Goal: Obtain resource: Download file/media

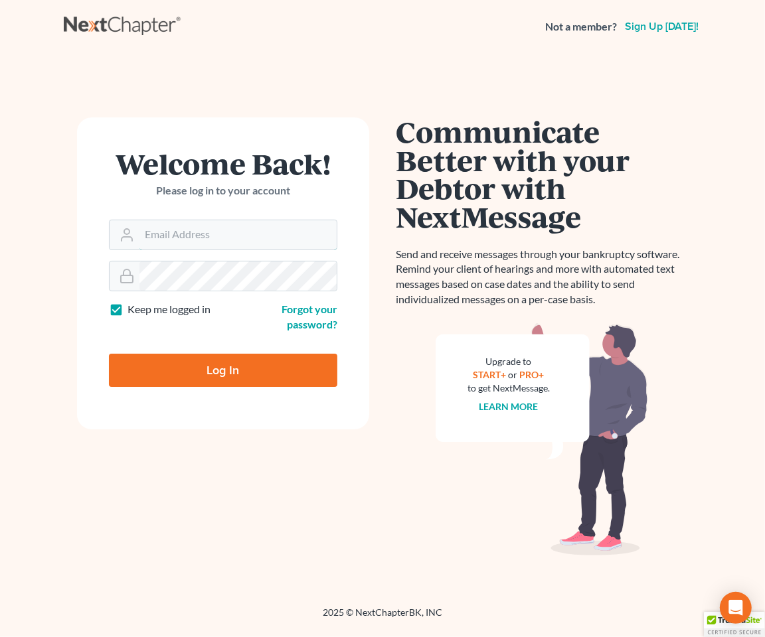
type input "spereyra@scura.com"
click at [204, 366] on input "Log In" at bounding box center [223, 370] width 228 height 33
type input "Thinking..."
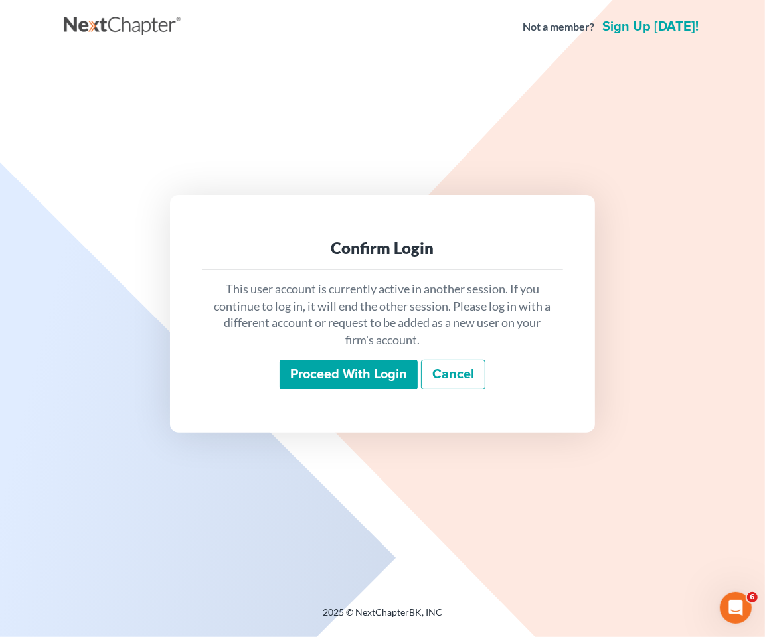
click at [297, 372] on input "Proceed with login" at bounding box center [348, 375] width 138 height 31
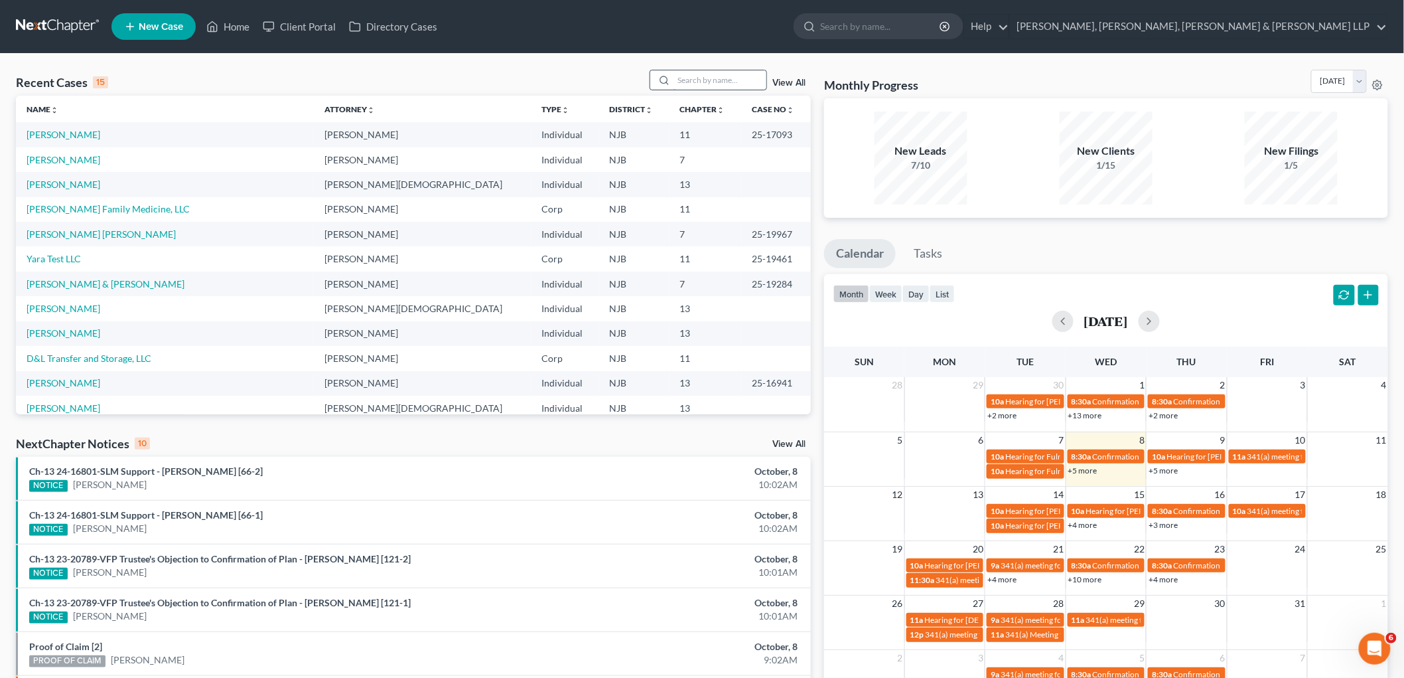
click at [710, 76] on input "search" at bounding box center [720, 79] width 93 height 19
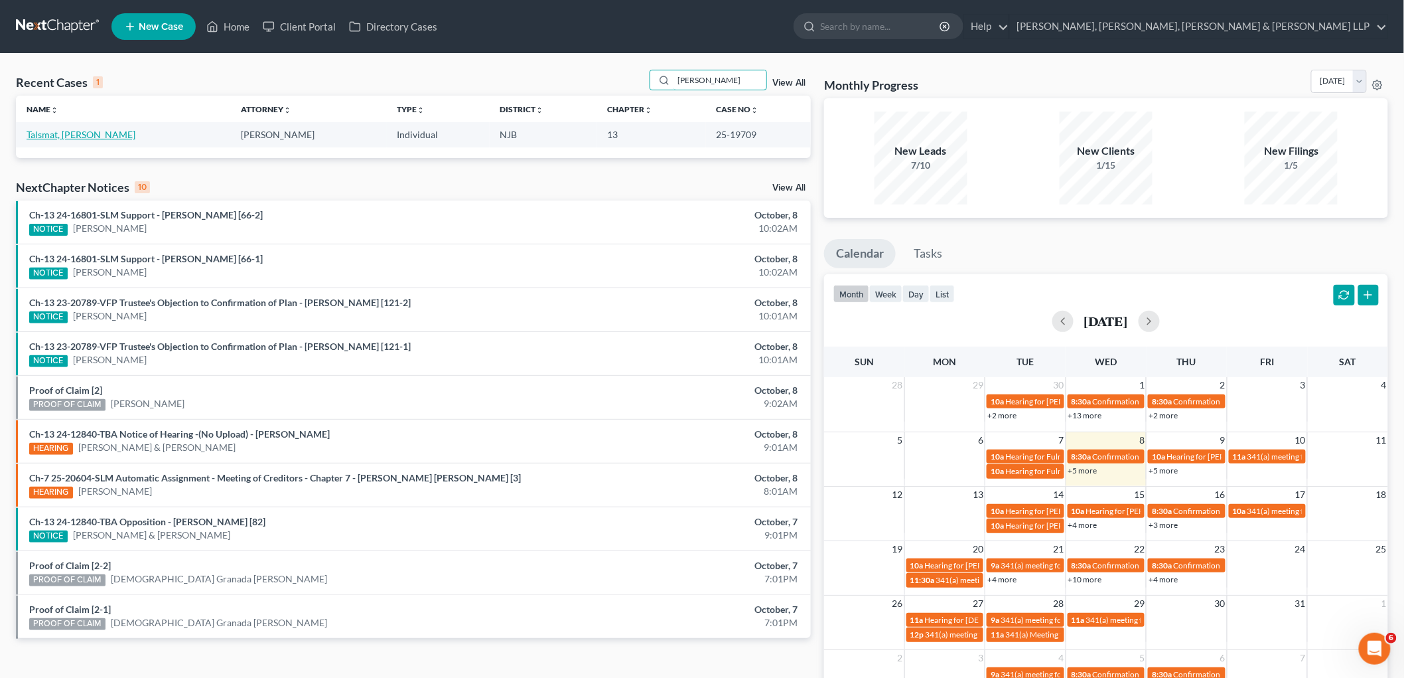
type input "[PERSON_NAME]"
click at [54, 129] on link "Talsmat, [PERSON_NAME]" at bounding box center [81, 134] width 109 height 11
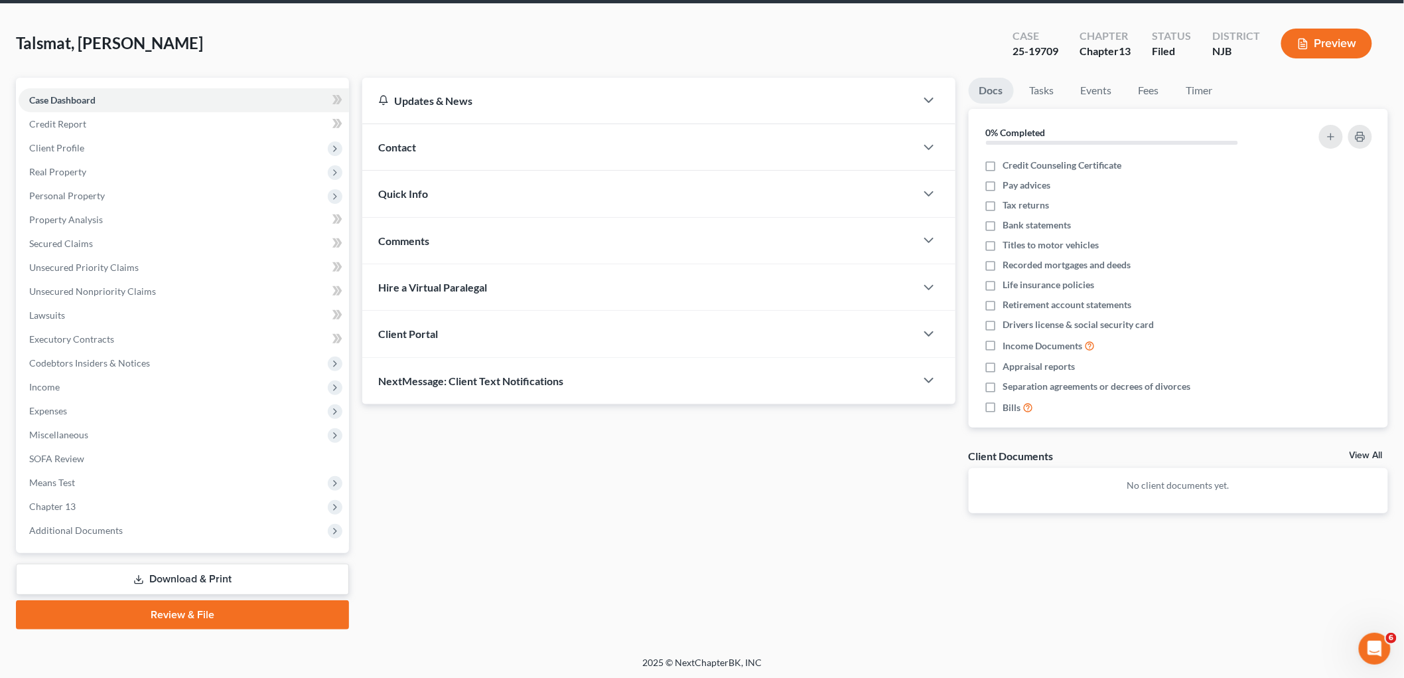
click at [171, 581] on link "Download & Print" at bounding box center [182, 578] width 333 height 31
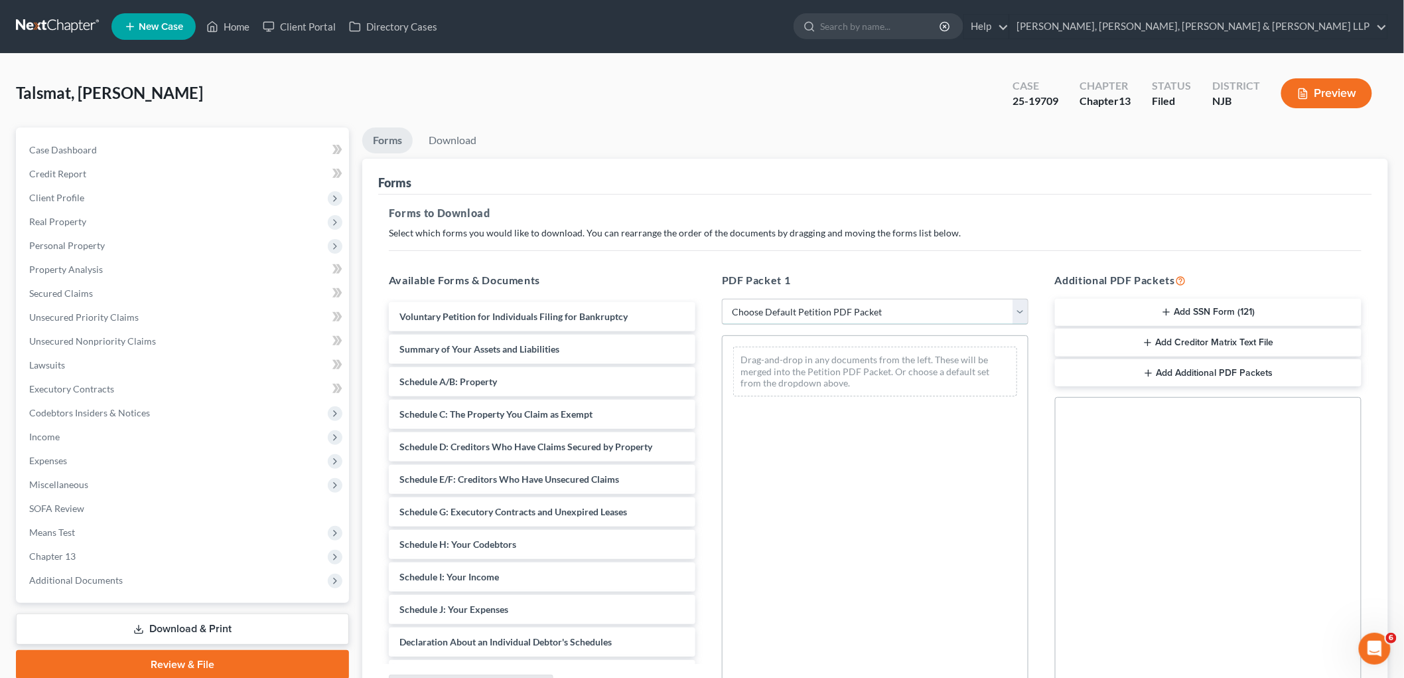
click at [764, 312] on select "Choose Default Petition PDF Packet Complete Bankruptcy Petition (all forms and …" at bounding box center [875, 312] width 307 height 27
select select "0"
click at [722, 299] on select "Choose Default Petition PDF Packet Complete Bankruptcy Petition (all forms and …" at bounding box center [875, 312] width 307 height 27
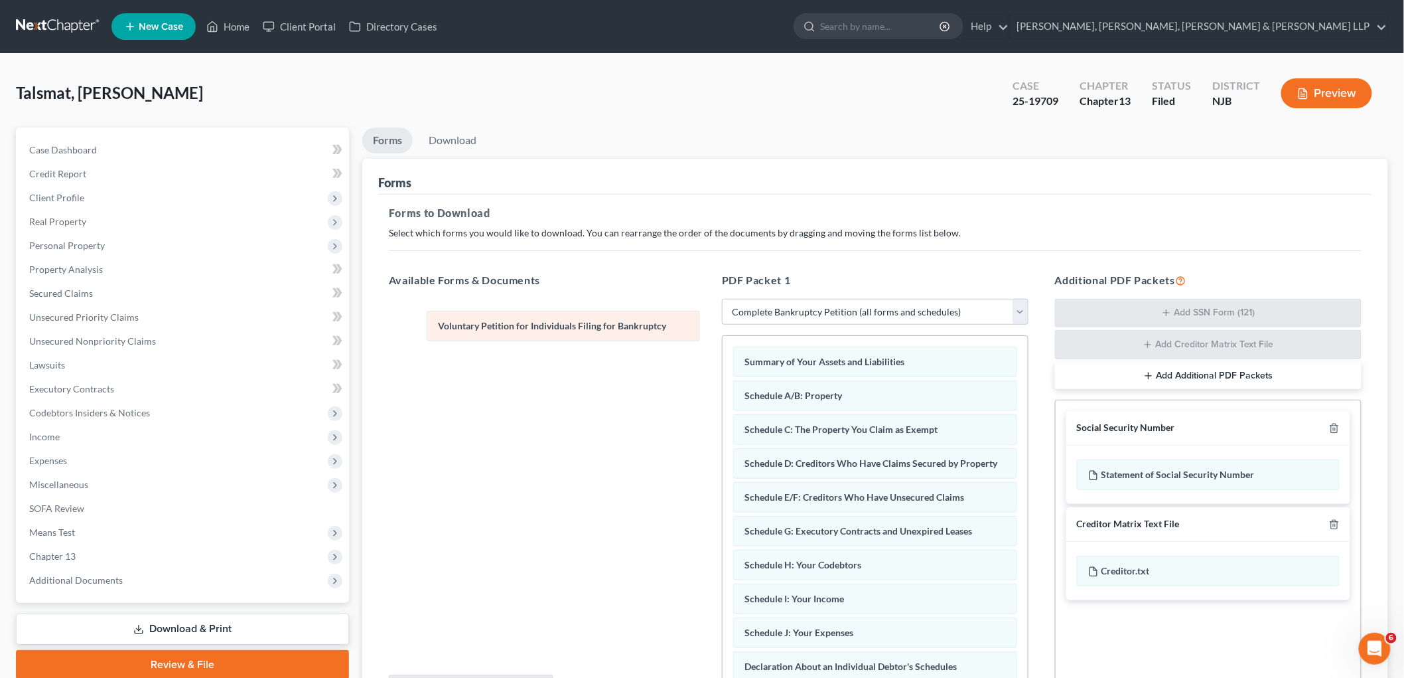
drag, startPoint x: 828, startPoint y: 356, endPoint x: 496, endPoint y: 309, distance: 335.9
click at [723, 336] on div "Voluntary Petition for Individuals Filing for Bankruptcy Voluntary Petition for…" at bounding box center [875, 655] width 305 height 639
click at [449, 141] on link "Download" at bounding box center [452, 140] width 69 height 26
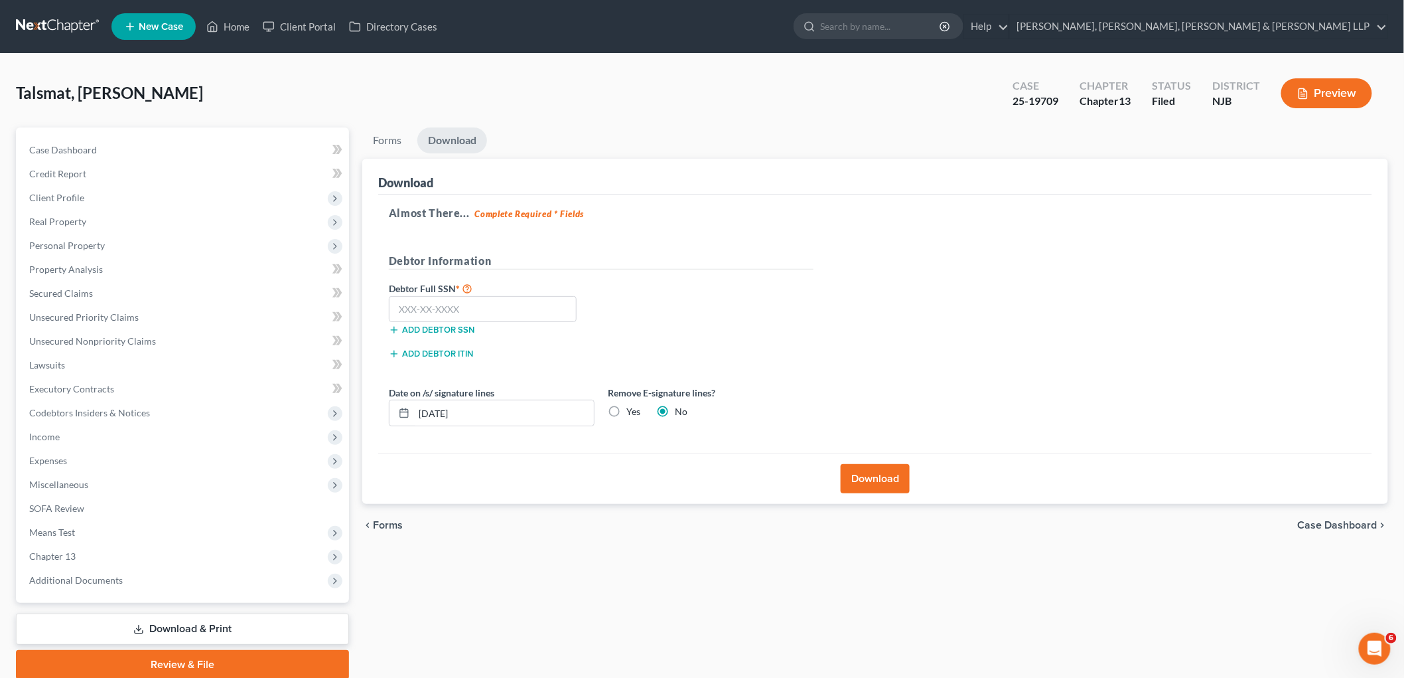
click at [626, 410] on label "Yes" at bounding box center [633, 411] width 14 height 13
click at [632, 410] on input "Yes" at bounding box center [636, 409] width 9 height 9
radio input "true"
radio input "false"
click at [534, 304] on input "text" at bounding box center [483, 309] width 188 height 27
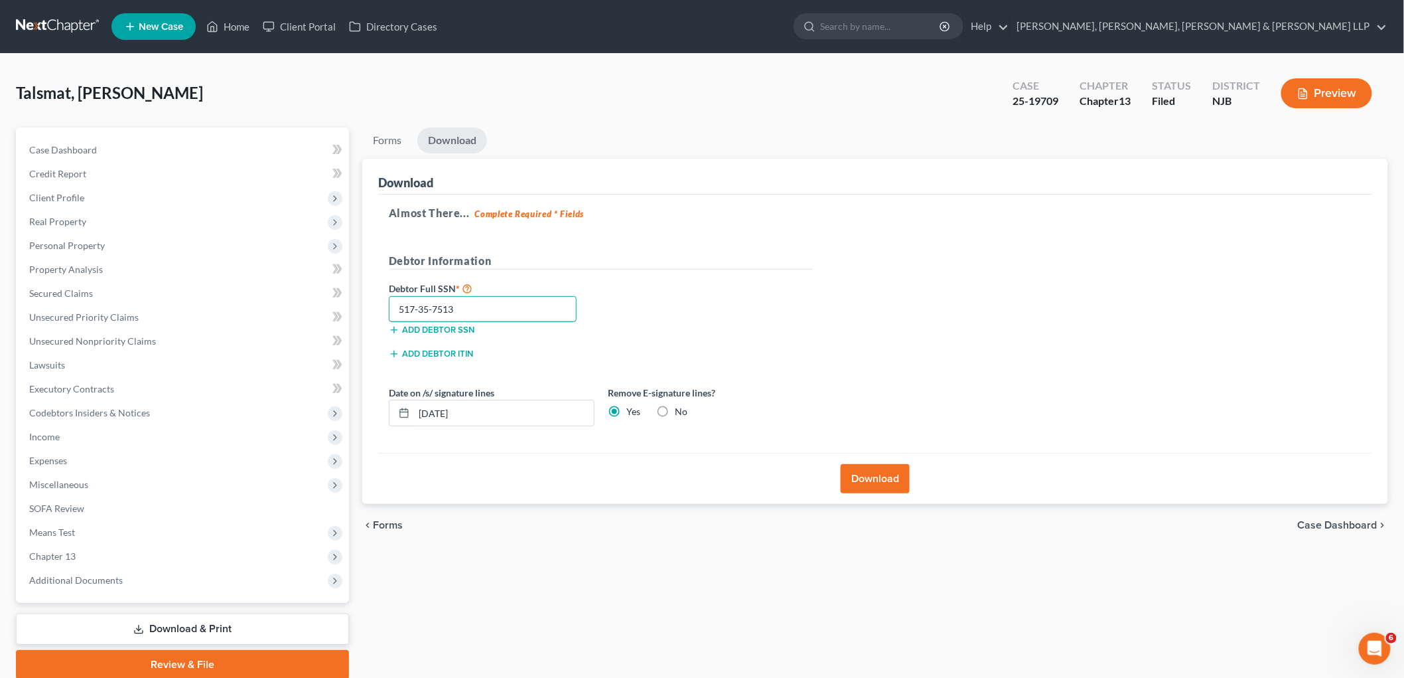
type input "517-35-7513"
click at [764, 474] on button "Download" at bounding box center [875, 478] width 69 height 29
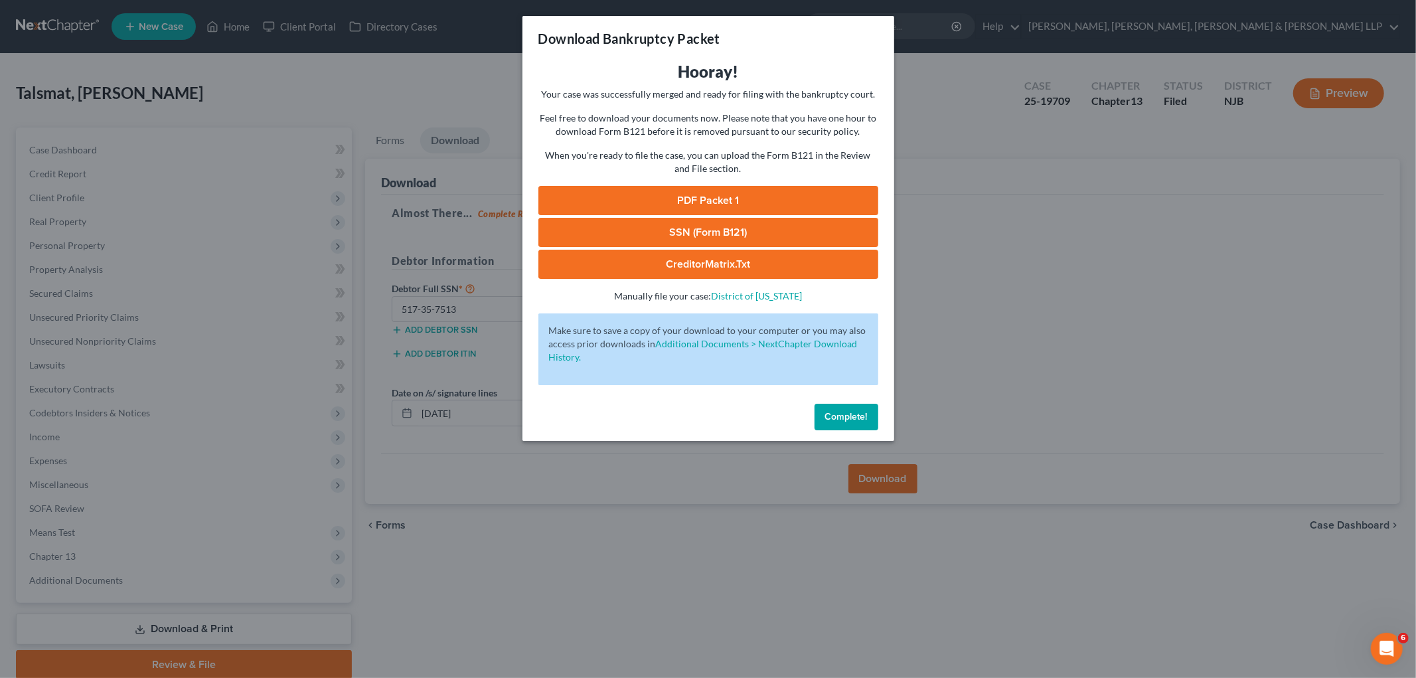
click at [606, 197] on link "PDF Packet 1" at bounding box center [708, 200] width 340 height 29
click at [764, 415] on span "Complete!" at bounding box center [846, 416] width 42 height 11
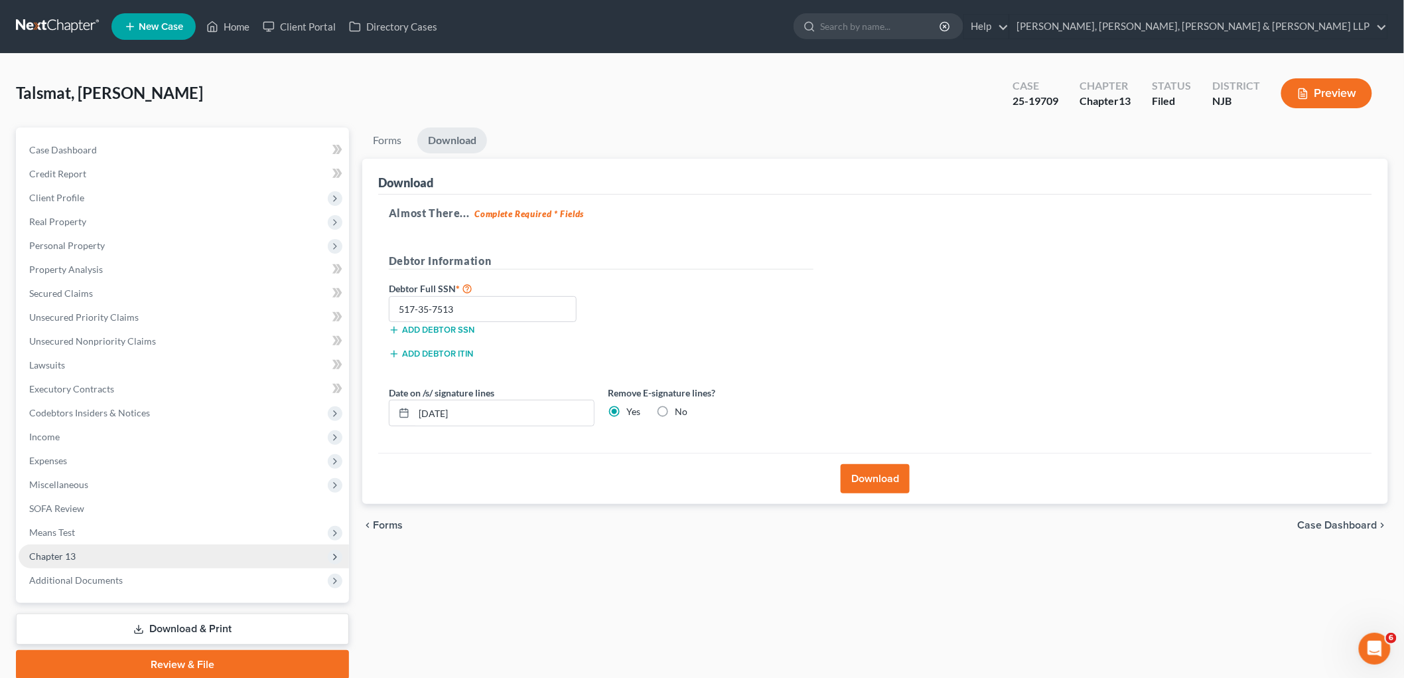
click at [82, 555] on span "Chapter 13" at bounding box center [184, 556] width 330 height 24
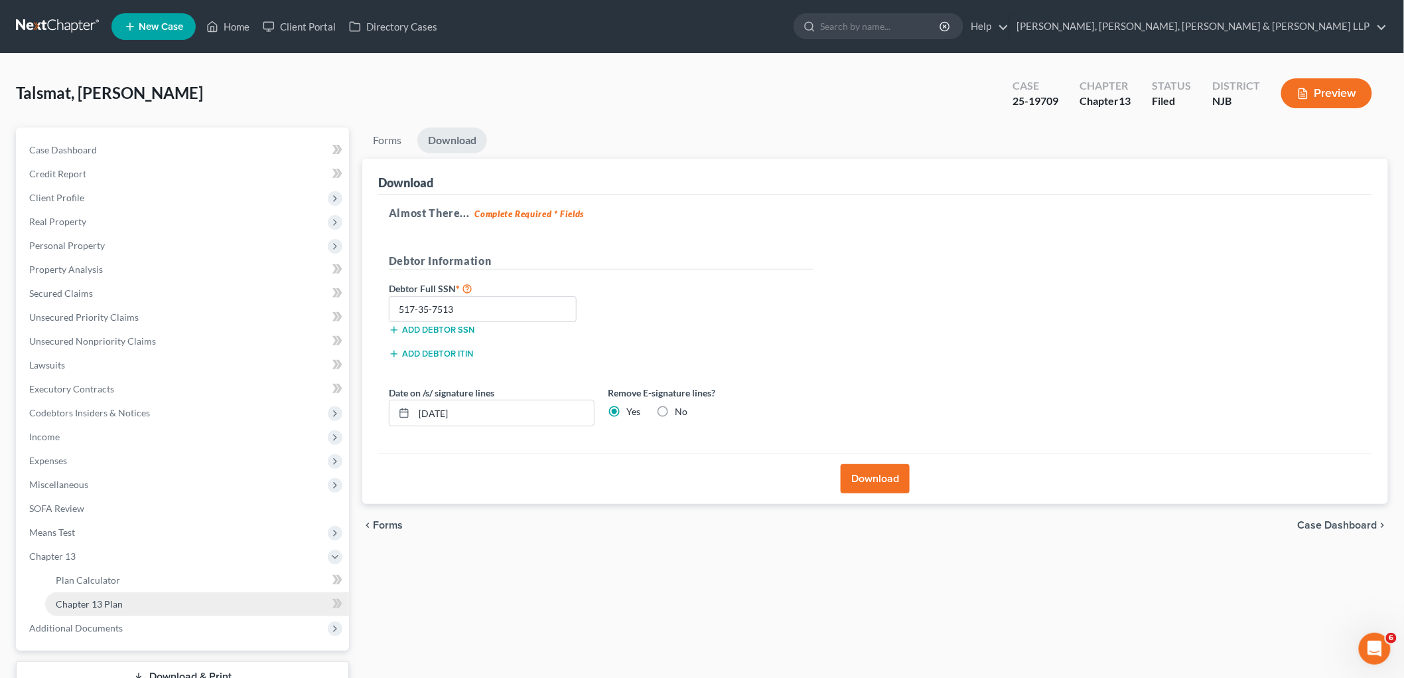
click at [98, 595] on link "Chapter 13 Plan" at bounding box center [197, 604] width 304 height 24
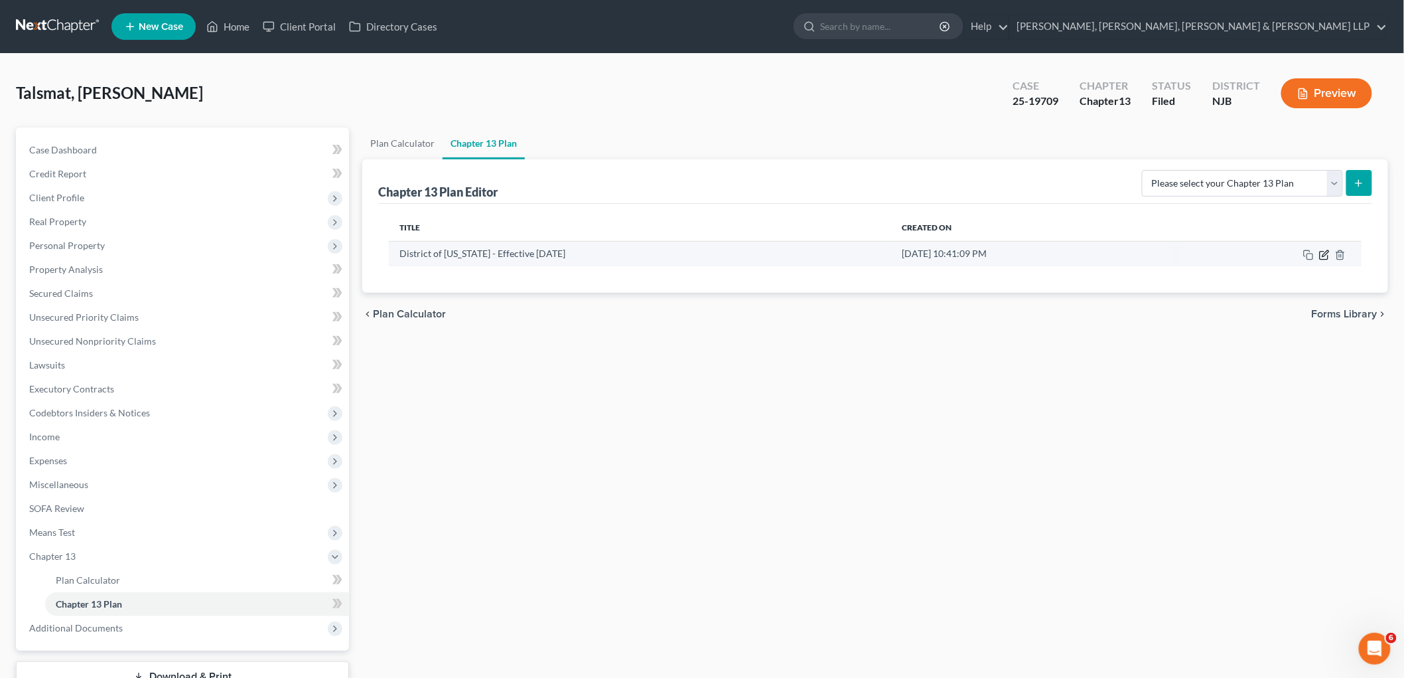
click at [764, 254] on icon "button" at bounding box center [1326, 253] width 6 height 6
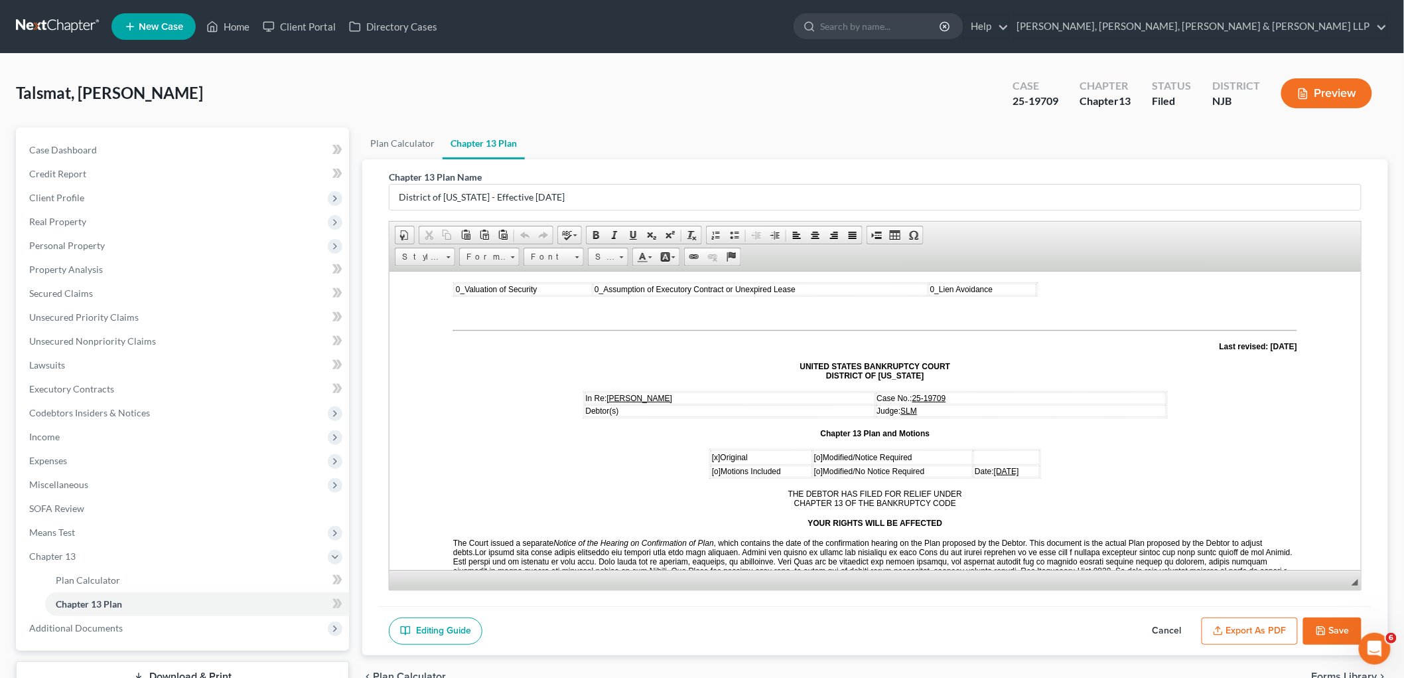
scroll to position [74, 0]
click at [764, 465] on span "[DATE]" at bounding box center [1005, 469] width 25 height 9
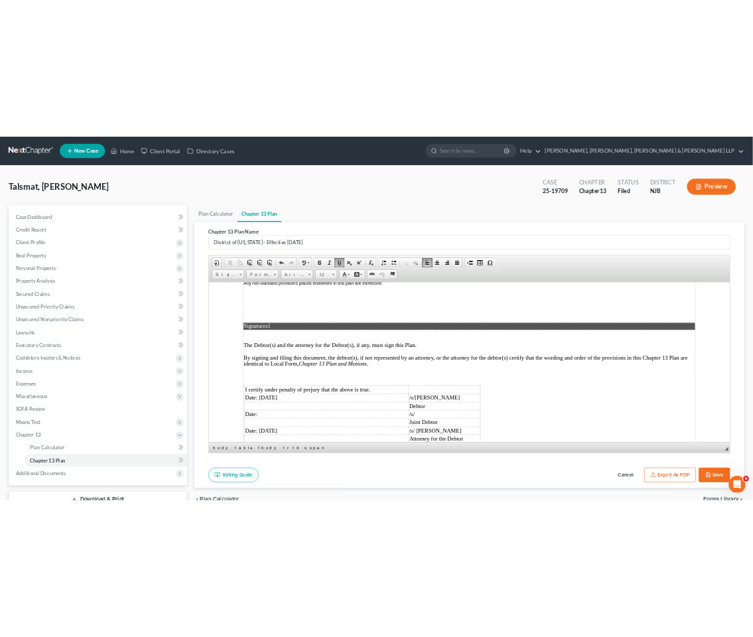
scroll to position [3296, 0]
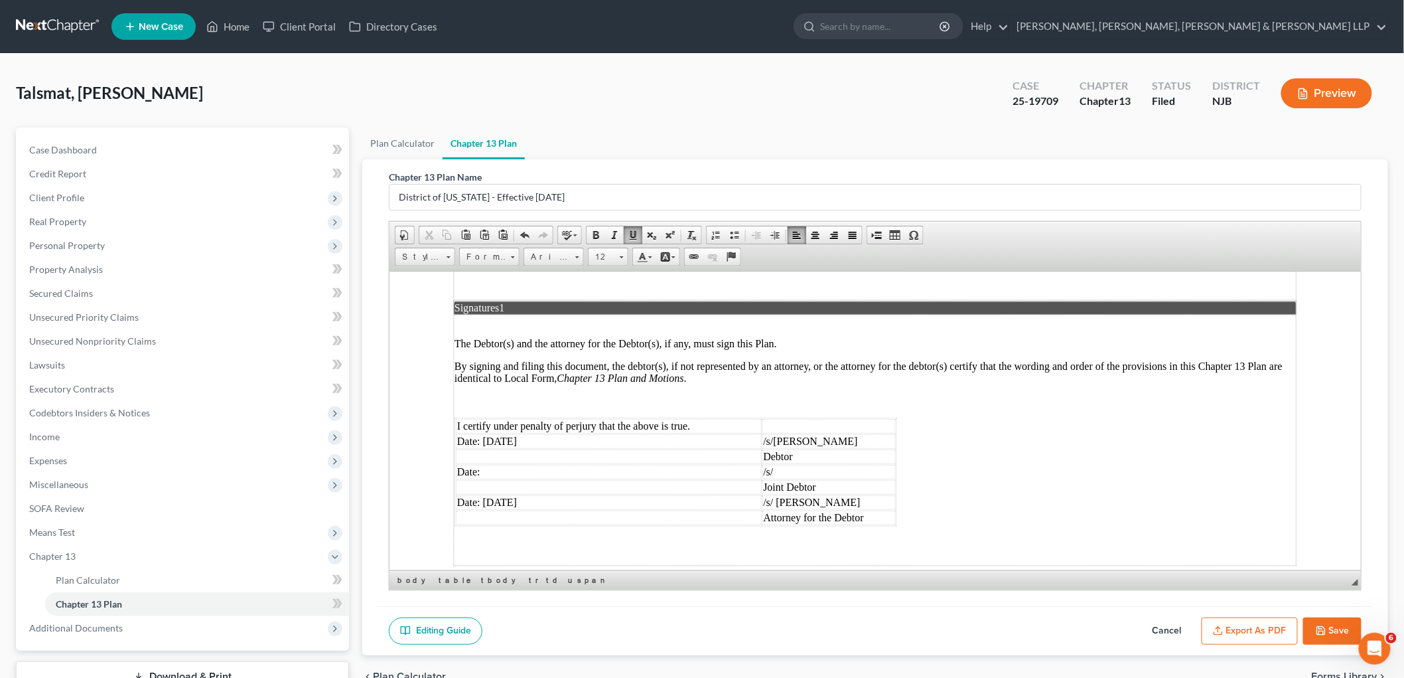
click at [500, 433] on td "Date: [DATE]" at bounding box center [608, 440] width 306 height 15
click at [502, 494] on td "Date: [DATE]" at bounding box center [608, 501] width 306 height 15
click at [764, 619] on button "Export as PDF" at bounding box center [1250, 631] width 96 height 28
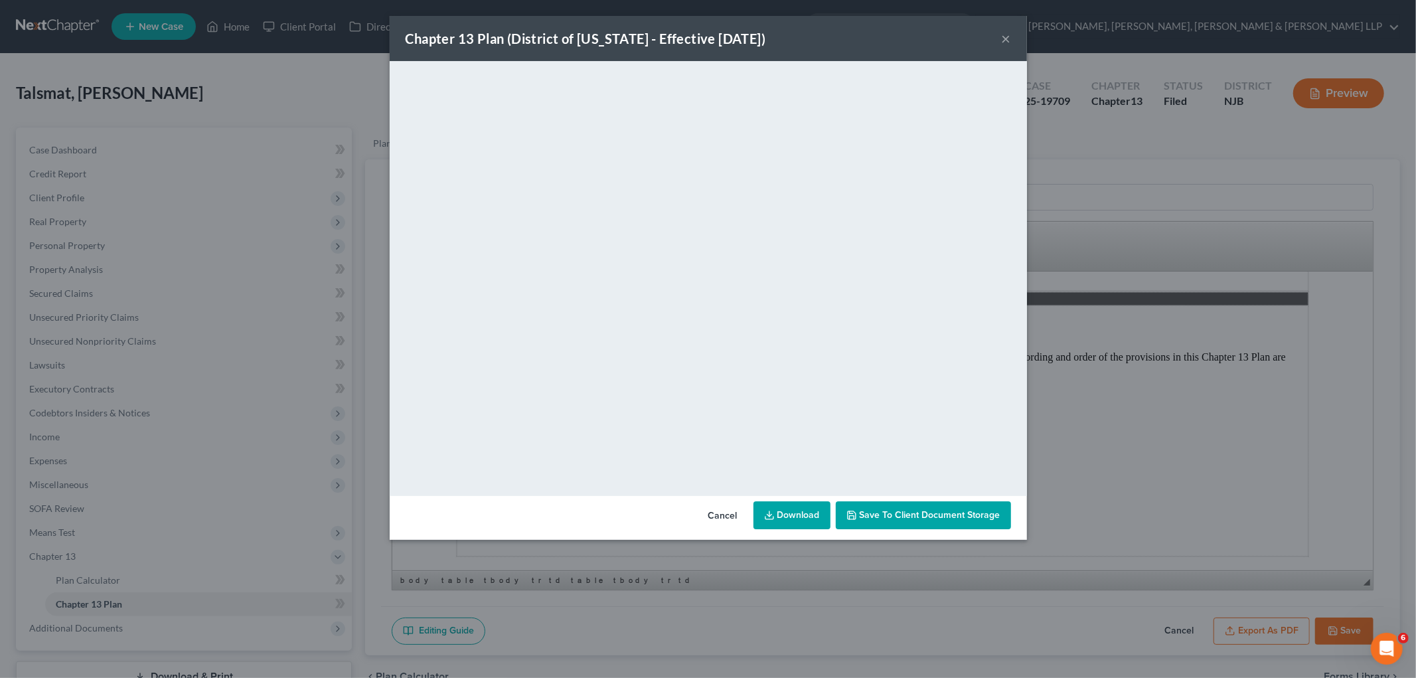
click at [725, 514] on button "Cancel" at bounding box center [722, 515] width 50 height 27
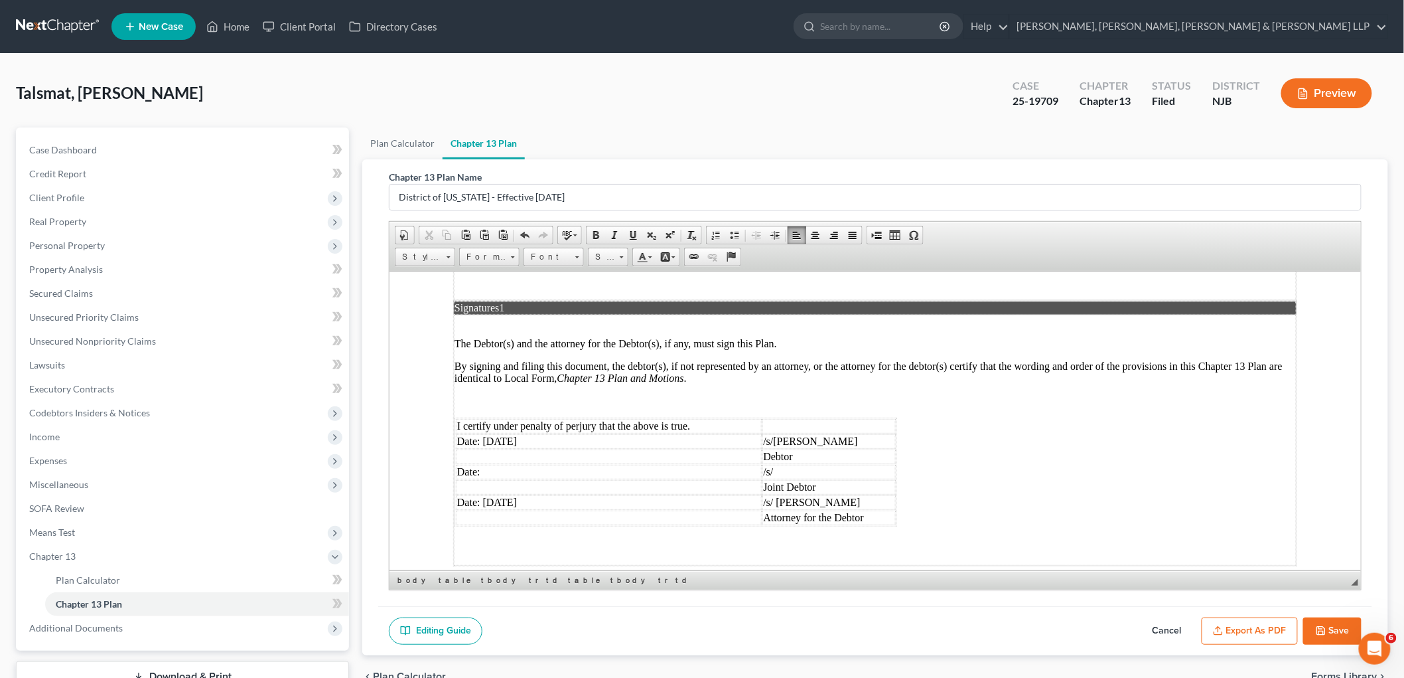
click at [764, 628] on icon "button" at bounding box center [1321, 630] width 11 height 11
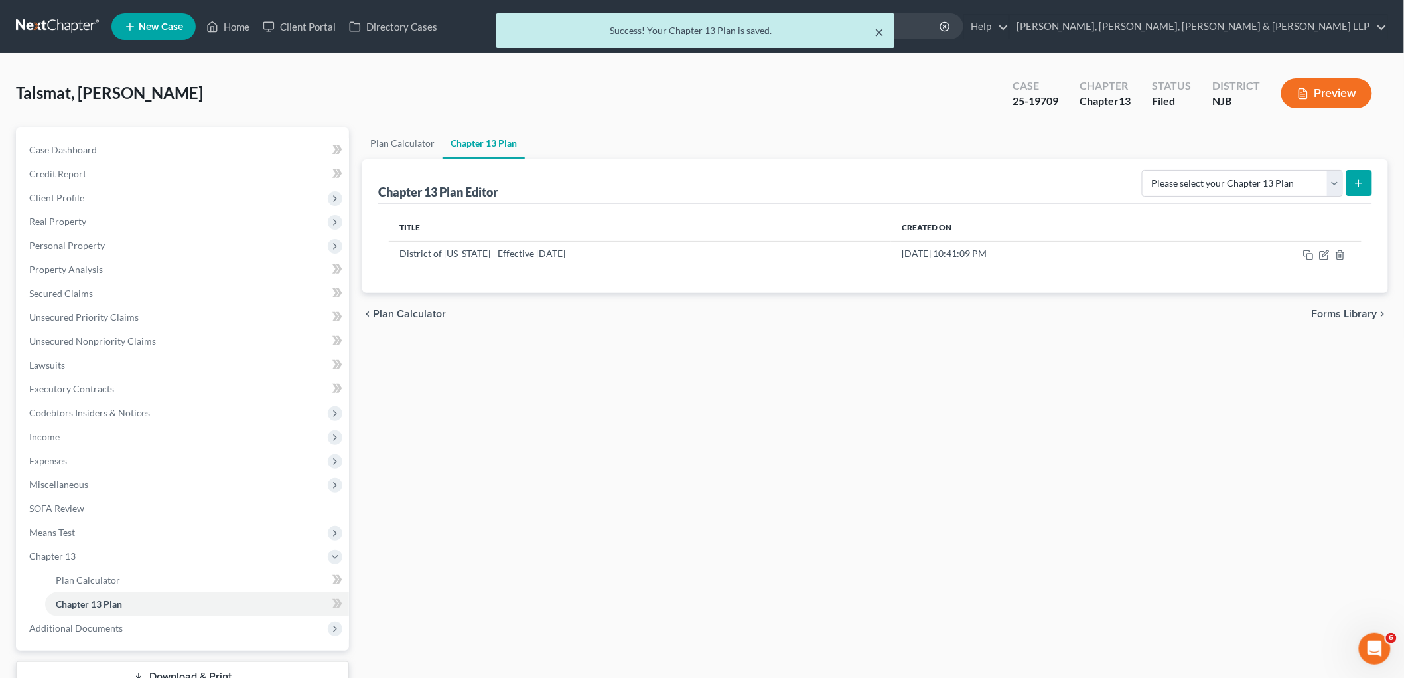
click at [764, 34] on button "×" at bounding box center [879, 32] width 9 height 16
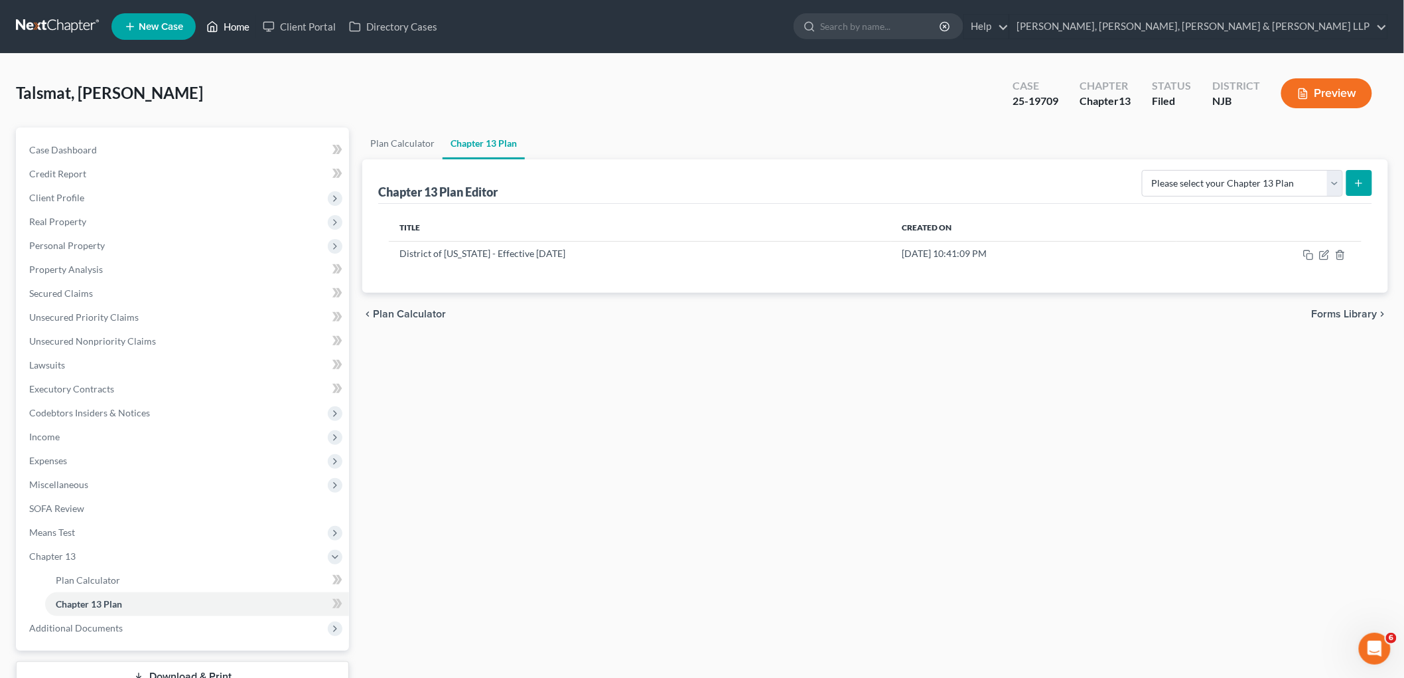
click at [235, 28] on link "Home" at bounding box center [228, 27] width 56 height 24
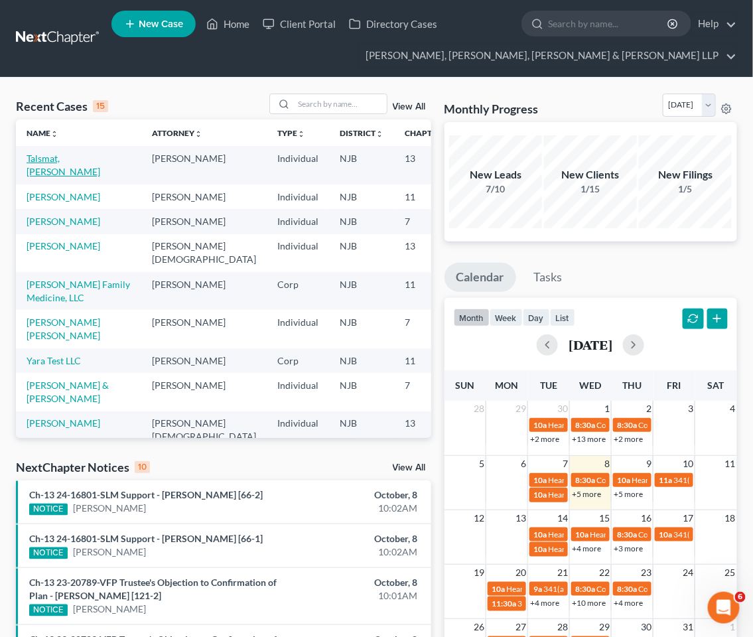
click at [45, 158] on link "Talsmat, [PERSON_NAME]" at bounding box center [64, 165] width 74 height 25
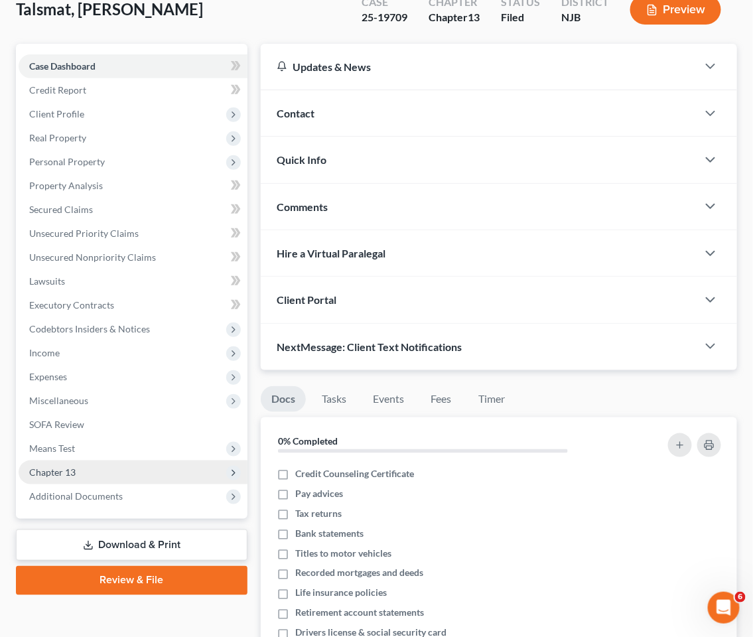
scroll to position [364, 0]
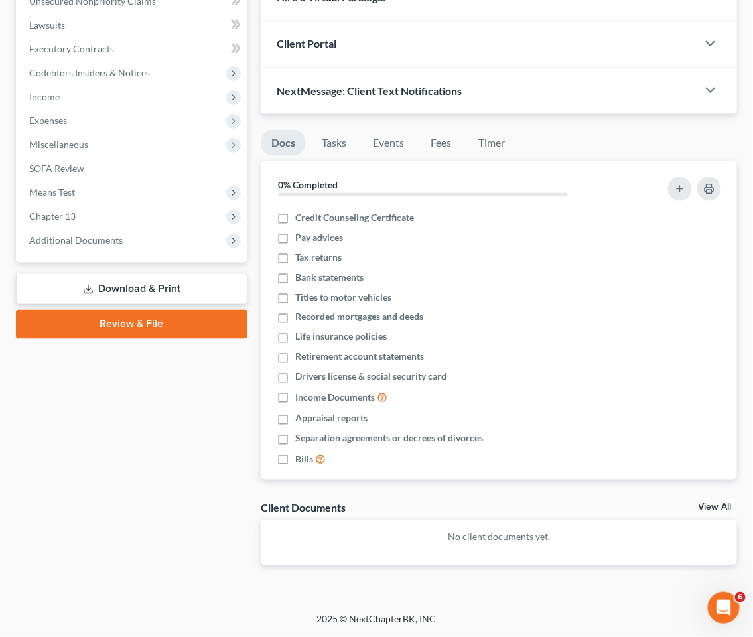
click at [111, 291] on link "Download & Print" at bounding box center [132, 288] width 232 height 31
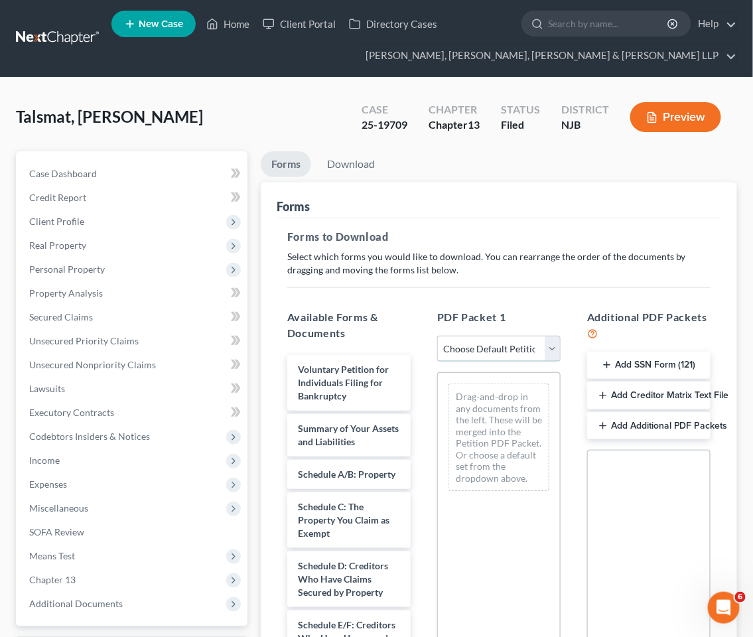
click at [492, 353] on select "Choose Default Petition PDF Packet Complete Bankruptcy Petition (all forms and …" at bounding box center [498, 349] width 123 height 27
select select "0"
click at [437, 336] on select "Choose Default Petition PDF Packet Complete Bankruptcy Petition (all forms and …" at bounding box center [498, 349] width 123 height 27
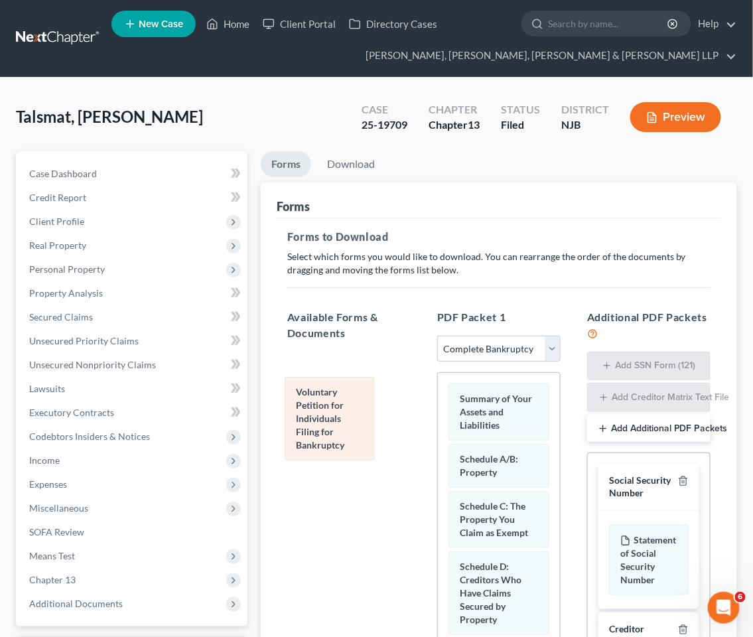
drag, startPoint x: 475, startPoint y: 399, endPoint x: 309, endPoint y: 392, distance: 166.1
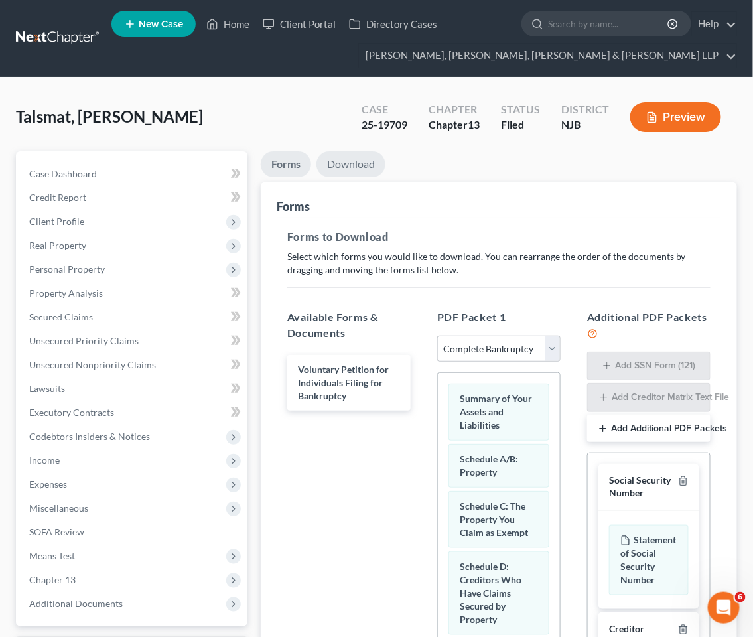
click at [352, 159] on link "Download" at bounding box center [351, 164] width 69 height 26
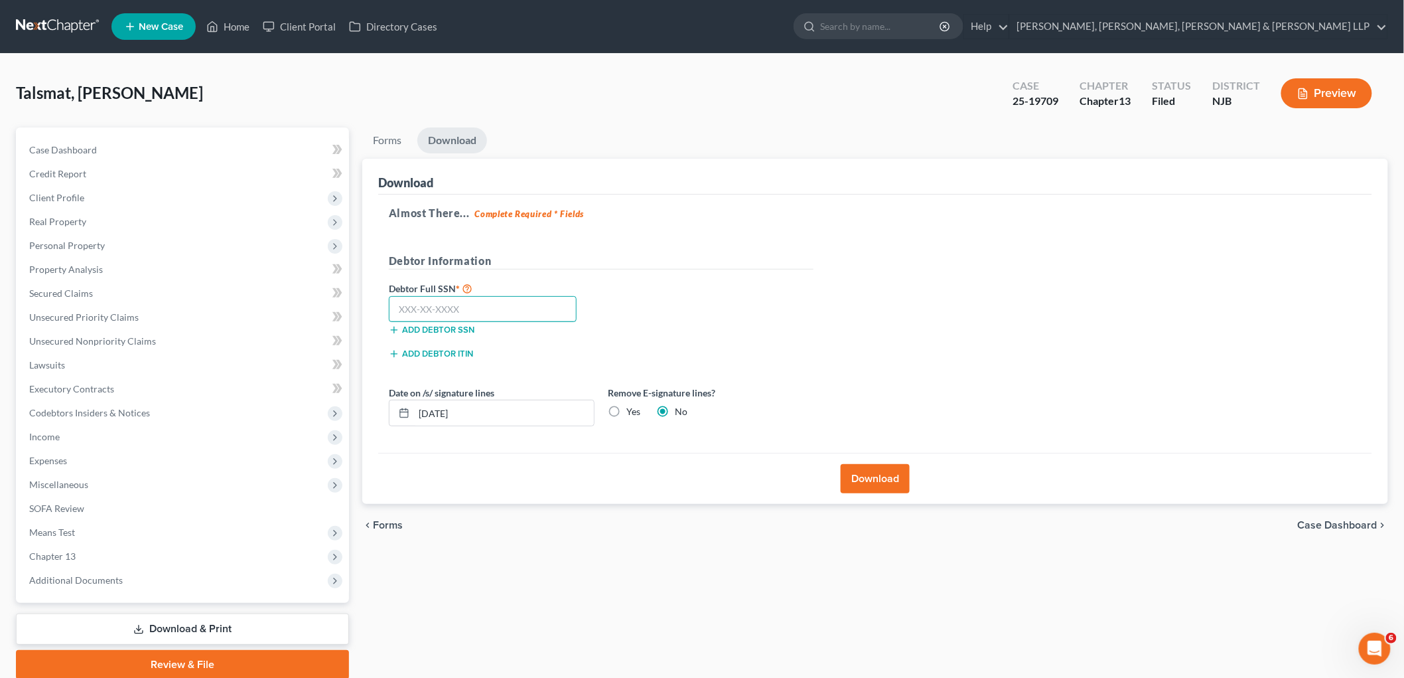
click at [538, 305] on input "text" at bounding box center [483, 309] width 188 height 27
type input "517-35-7513"
click at [764, 257] on div "Almost There... Complete Required * Fields Debtor Information Debtor Full SSN *…" at bounding box center [875, 323] width 994 height 259
click at [764, 475] on button "Download" at bounding box center [875, 478] width 69 height 29
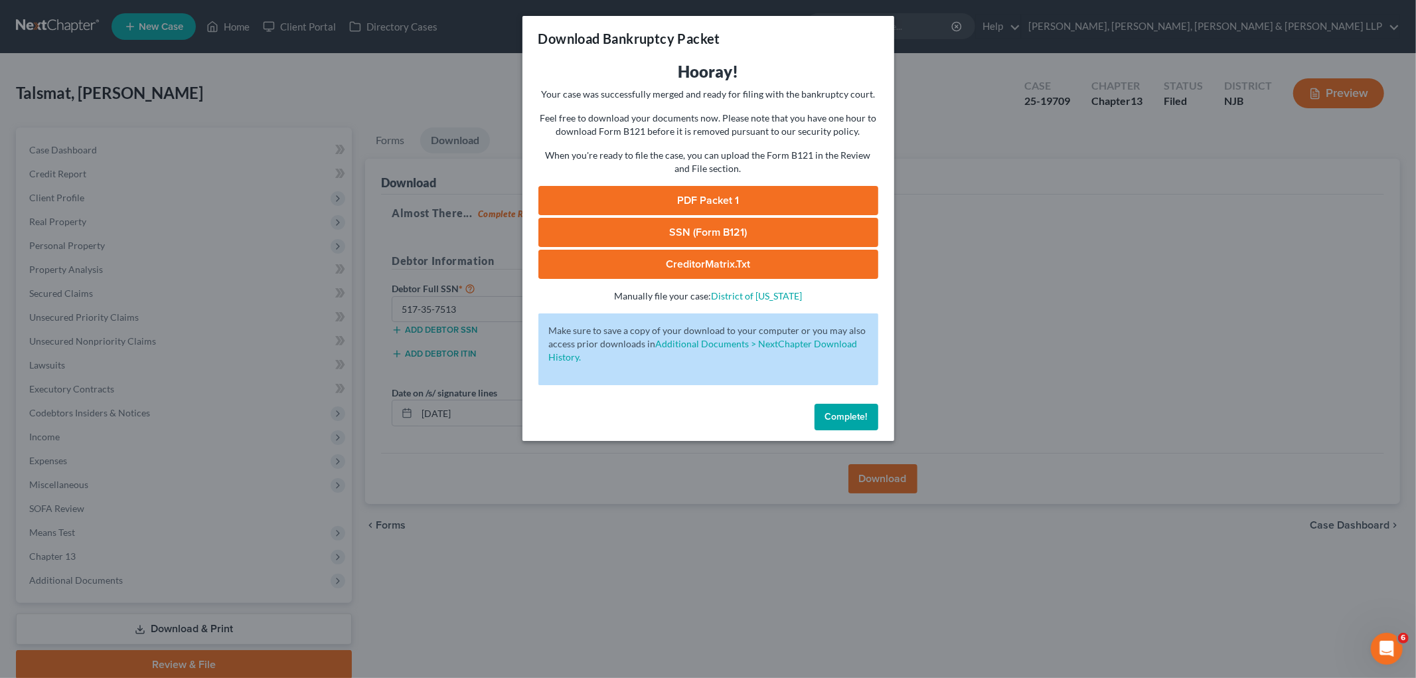
drag, startPoint x: 614, startPoint y: 194, endPoint x: 613, endPoint y: 203, distance: 9.3
click at [614, 194] on link "PDF Packet 1" at bounding box center [708, 200] width 340 height 29
click at [764, 412] on span "Complete!" at bounding box center [846, 416] width 42 height 11
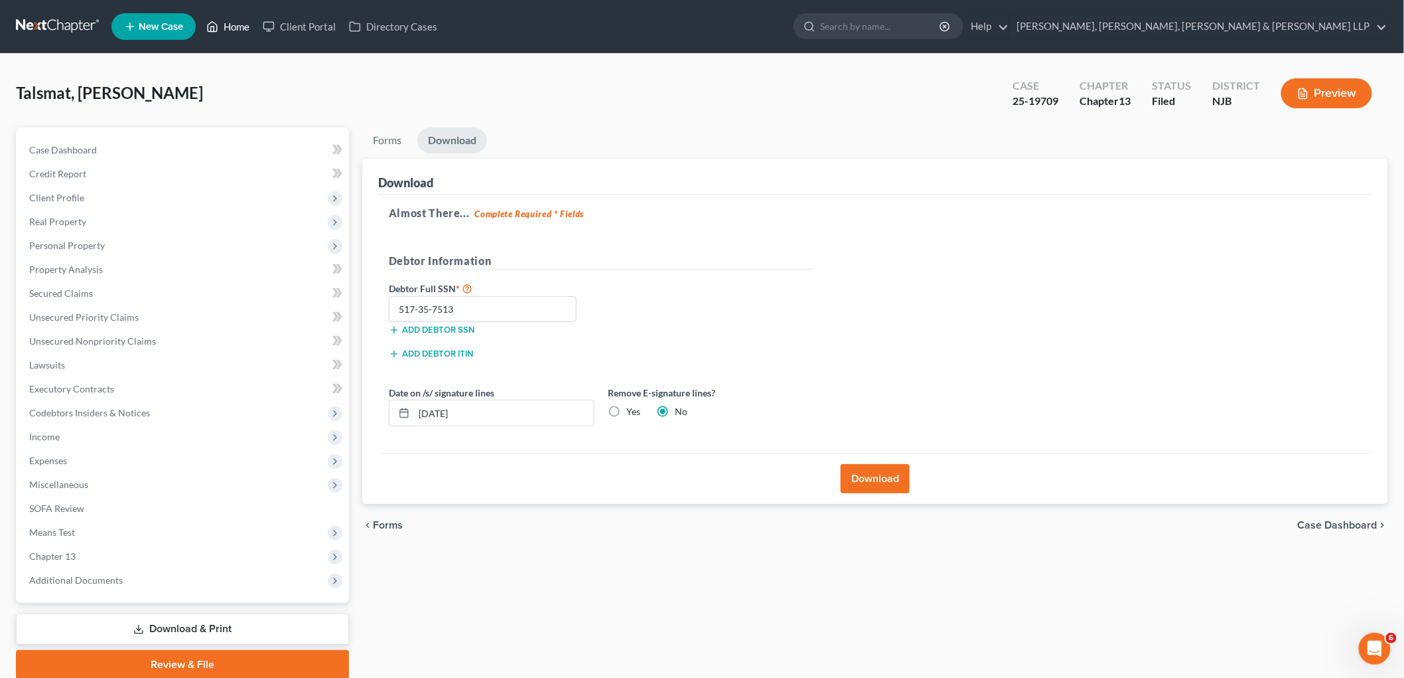
drag, startPoint x: 234, startPoint y: 31, endPoint x: 423, endPoint y: 34, distance: 189.8
click at [234, 31] on link "Home" at bounding box center [228, 27] width 56 height 24
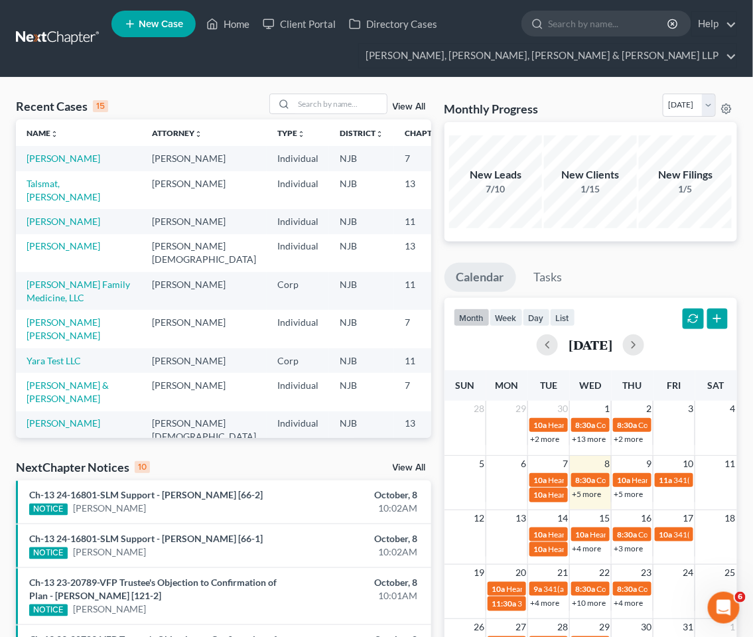
click at [226, 78] on div "Recent Cases 15 View All Name unfold_more expand_more expand_less Attorney unfo…" at bounding box center [376, 550] width 753 height 944
